Goal: Information Seeking & Learning: Find specific fact

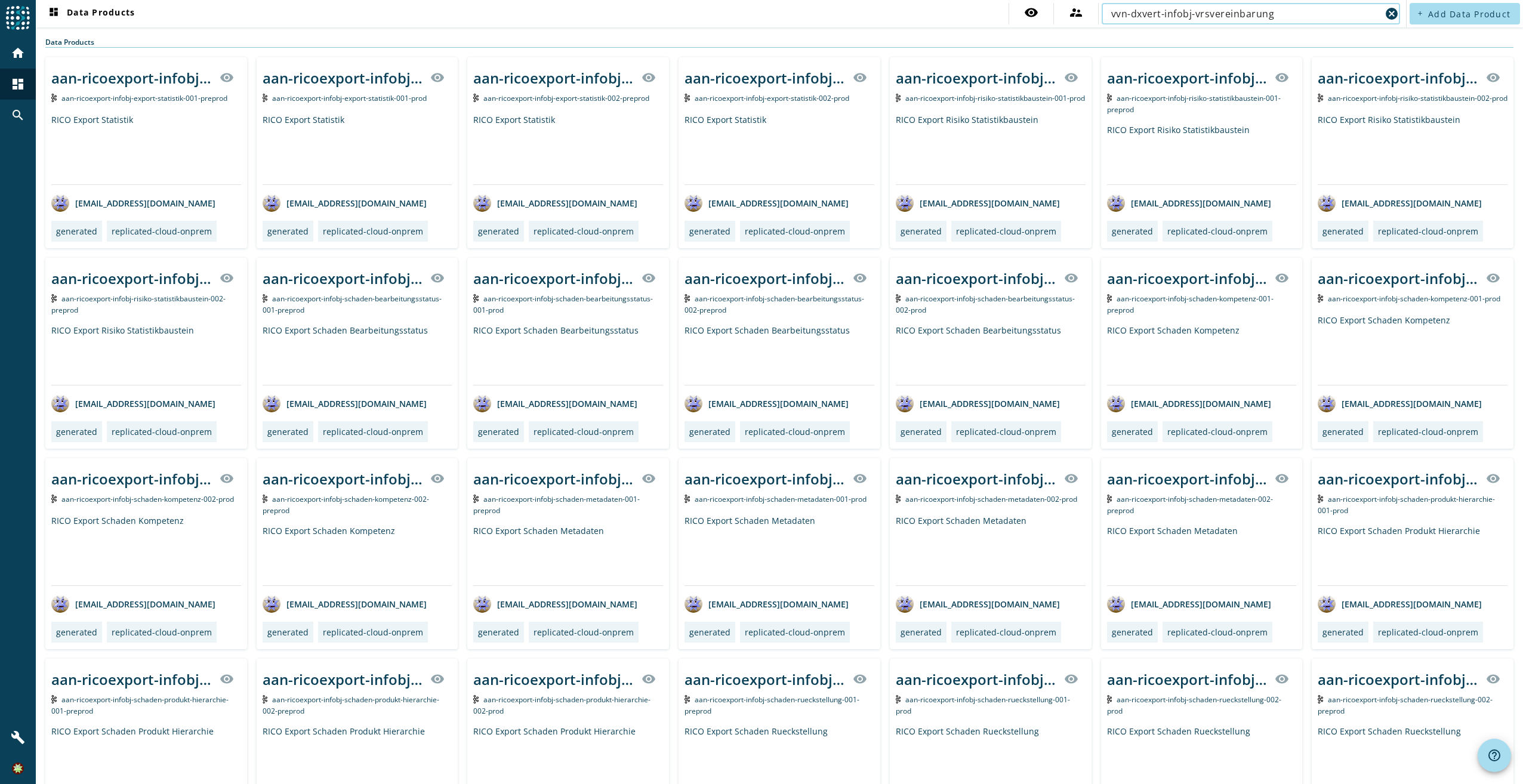
click at [1307, 13] on input "vvn-dxvert-infobj-vrsvereinbarung" at bounding box center [1246, 14] width 270 height 15
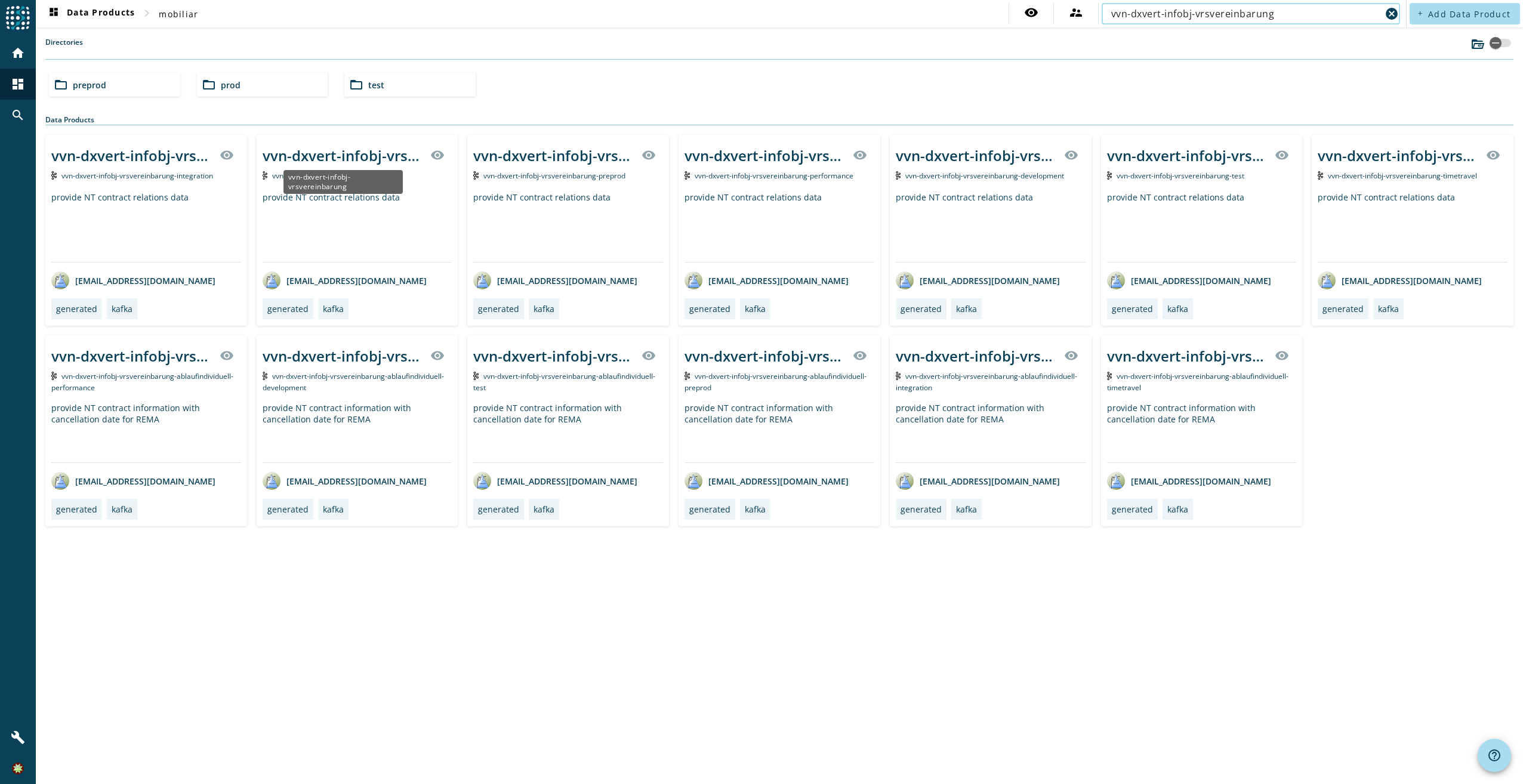
type input "vvn-dxvert-infobj-vrsvereinbarung"
click at [380, 156] on div "vvn-dxvert-infobj-vrsvereinbarung" at bounding box center [344, 156] width 162 height 19
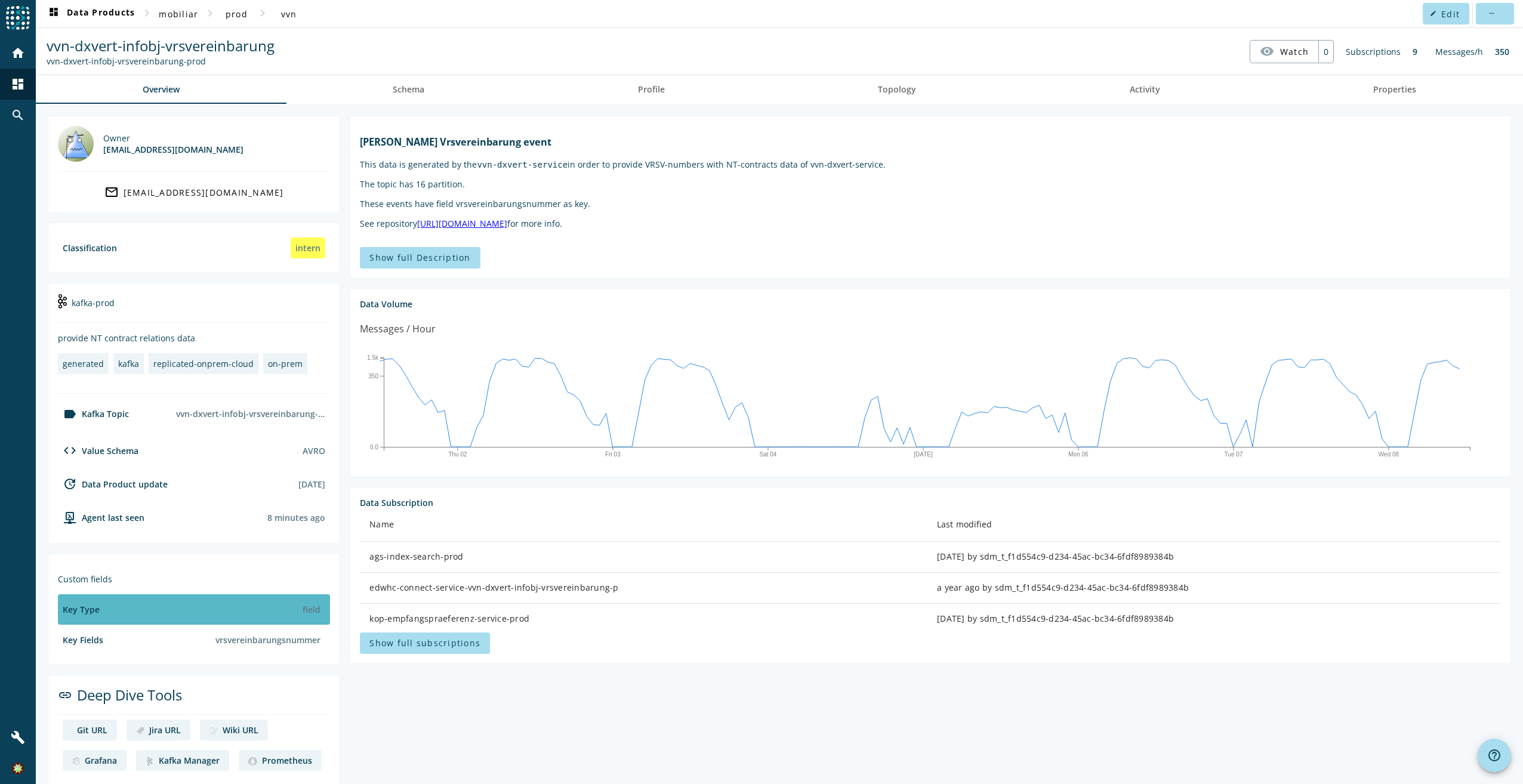
click at [302, 612] on div "field" at bounding box center [311, 609] width 27 height 20
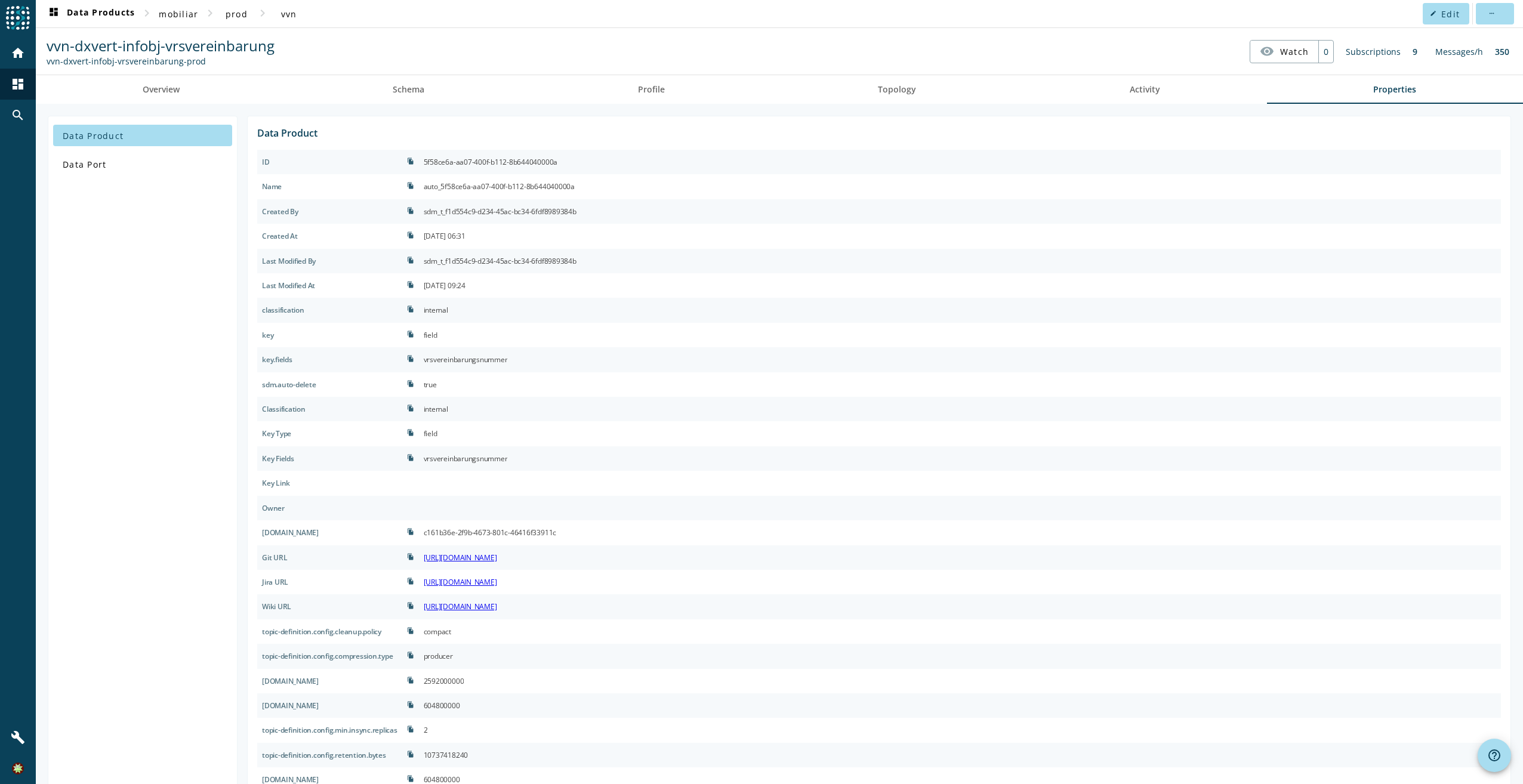
click at [492, 458] on div "vrsvereinbarungsnummer" at bounding box center [465, 458] width 84 height 15
click at [494, 458] on div "vrsvereinbarungsnummer" at bounding box center [465, 458] width 84 height 15
click at [497, 610] on link "[URL][DOMAIN_NAME]" at bounding box center [459, 606] width 73 height 10
